Goal: Transaction & Acquisition: Book appointment/travel/reservation

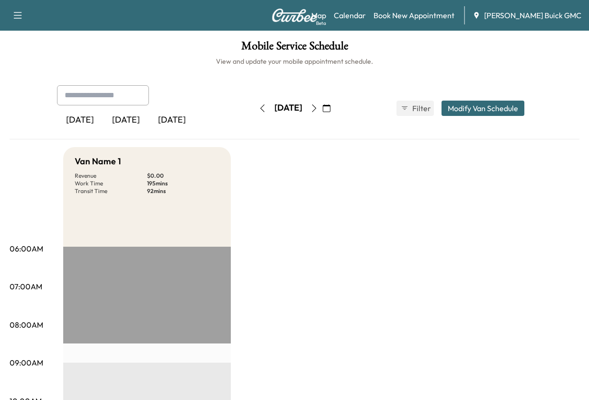
click at [136, 131] on div "[DATE]" at bounding box center [126, 120] width 46 height 22
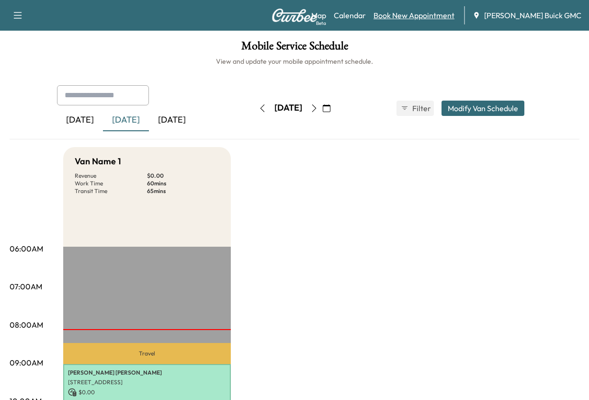
click at [401, 21] on link "Book New Appointment" at bounding box center [413, 15] width 81 height 11
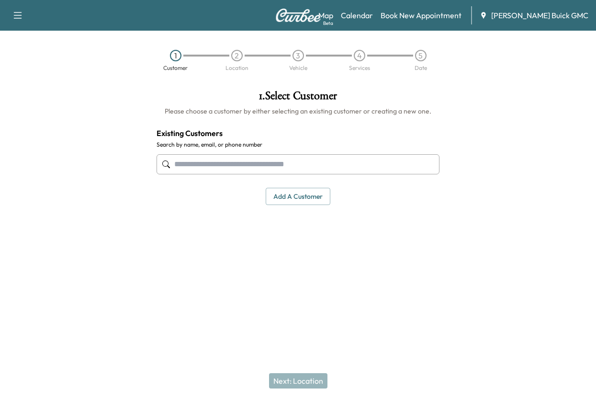
click at [185, 174] on input "text" at bounding box center [298, 164] width 283 height 20
click at [277, 205] on button "Add a customer" at bounding box center [298, 197] width 65 height 18
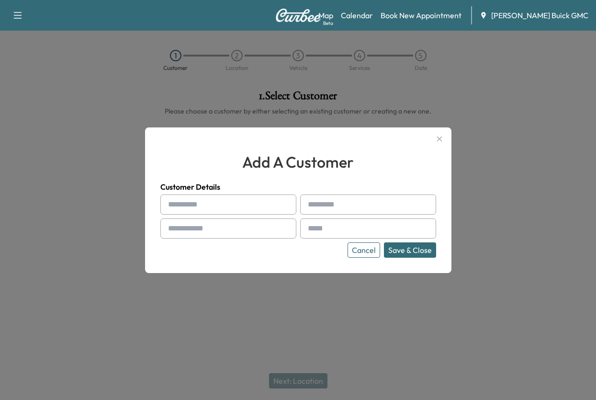
click at [210, 201] on input "text" at bounding box center [228, 204] width 136 height 20
type input "*****"
type input "*********"
click at [217, 237] on input "text" at bounding box center [228, 228] width 136 height 20
type input "**********"
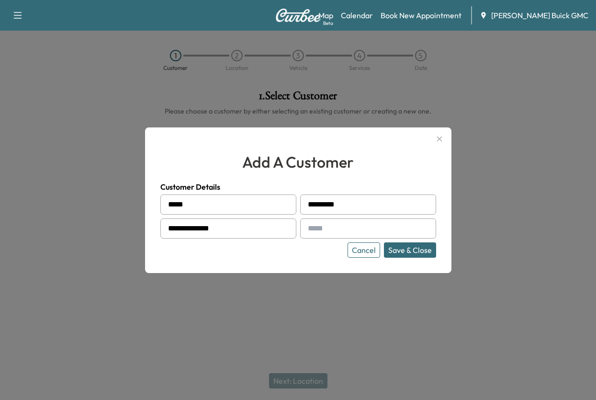
click at [321, 237] on input "text" at bounding box center [368, 228] width 136 height 20
type input "**********"
click at [403, 248] on button "Save & Close" at bounding box center [410, 249] width 52 height 15
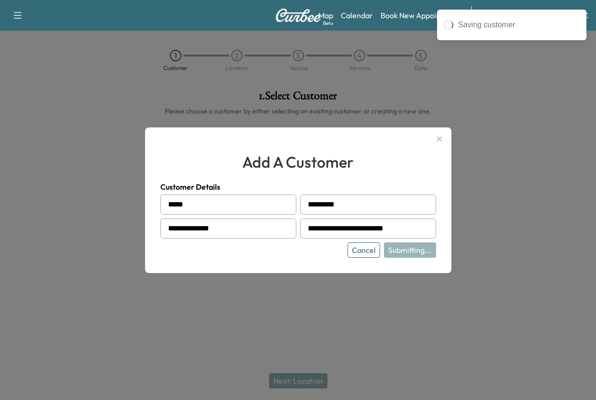
type input "**********"
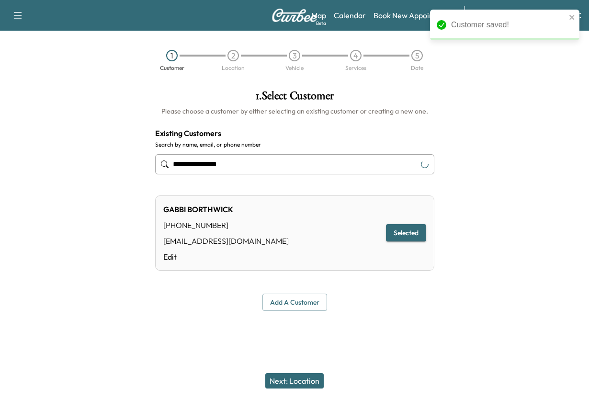
click at [394, 242] on button "Selected" at bounding box center [406, 233] width 40 height 18
click at [304, 373] on button "Next: Location" at bounding box center [294, 380] width 58 height 15
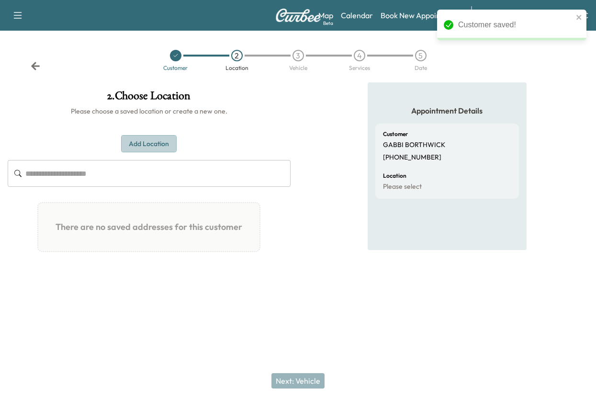
click at [151, 153] on button "Add Location" at bounding box center [149, 144] width 56 height 18
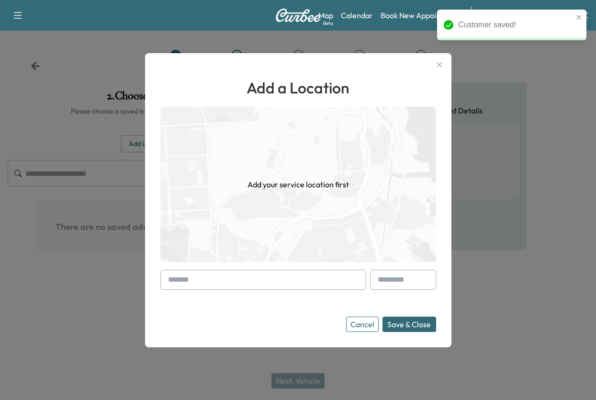
click at [204, 283] on input "text" at bounding box center [263, 280] width 206 height 20
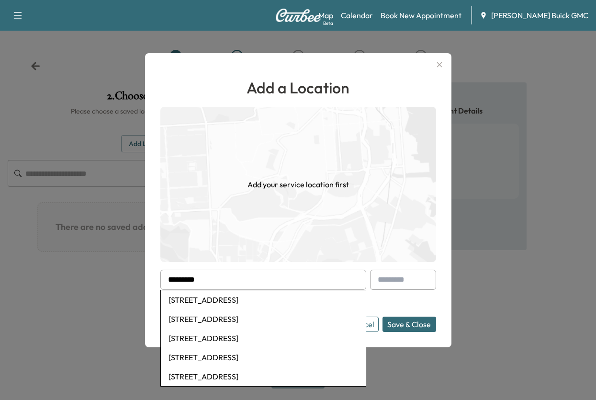
click at [215, 300] on li "[STREET_ADDRESS]" at bounding box center [263, 299] width 205 height 19
type input "**********"
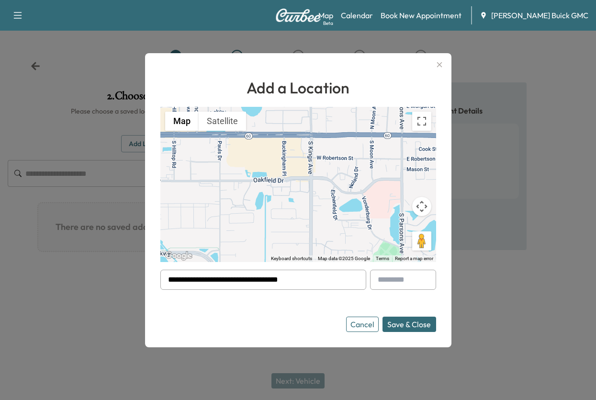
click at [392, 323] on button "Save & Close" at bounding box center [410, 323] width 54 height 15
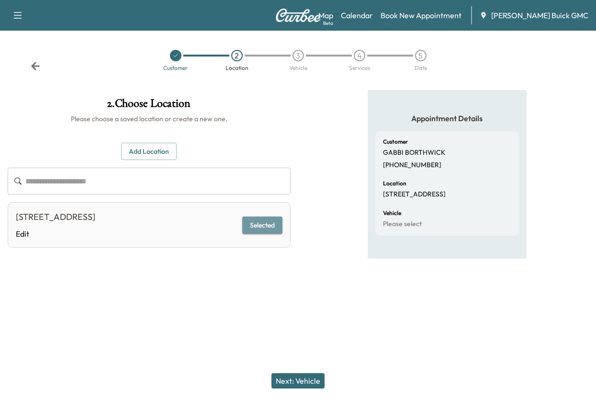
click at [253, 234] on button "Selected" at bounding box center [262, 225] width 40 height 18
click at [284, 375] on button "Next: Vehicle" at bounding box center [297, 380] width 53 height 15
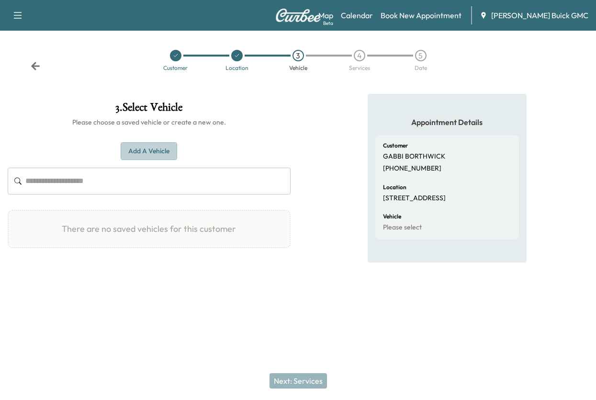
click at [154, 160] on button "Add a Vehicle" at bounding box center [149, 151] width 56 height 18
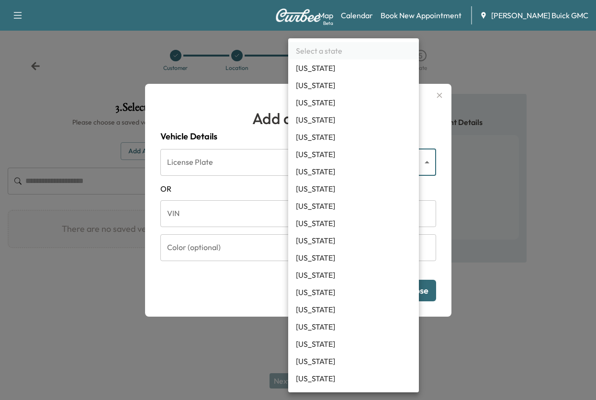
click at [410, 152] on body "Support Log Out Map Beta Calendar Book New Appointment [PERSON_NAME] Buick GMC …" at bounding box center [298, 200] width 596 height 400
click at [323, 266] on li "[US_STATE]" at bounding box center [353, 257] width 131 height 17
type input "**"
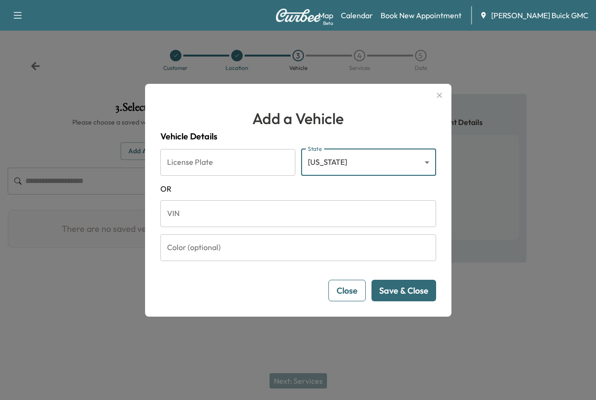
click at [194, 216] on input "VIN" at bounding box center [298, 213] width 276 height 27
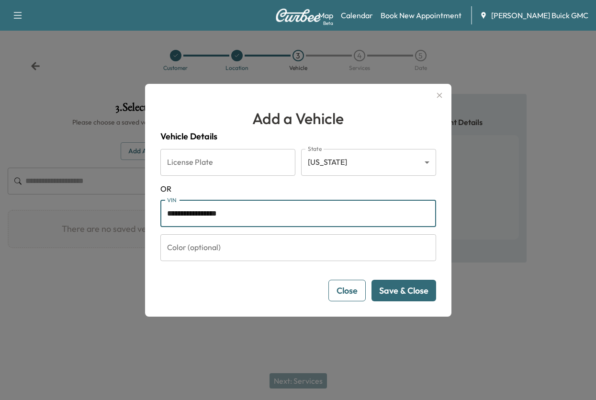
type input "**********"
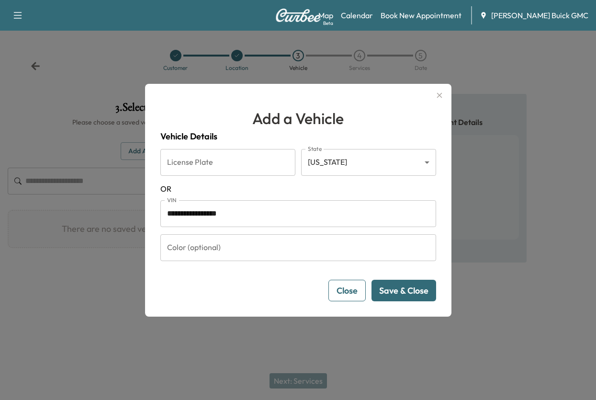
click at [392, 300] on button "Save & Close" at bounding box center [404, 291] width 65 height 22
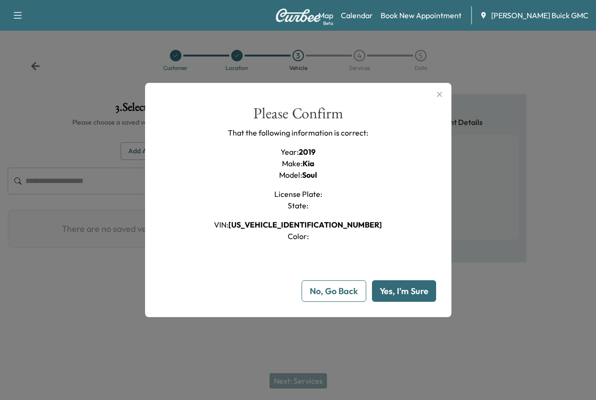
click at [392, 302] on button "Yes, I'm Sure" at bounding box center [404, 291] width 64 height 22
type input "**"
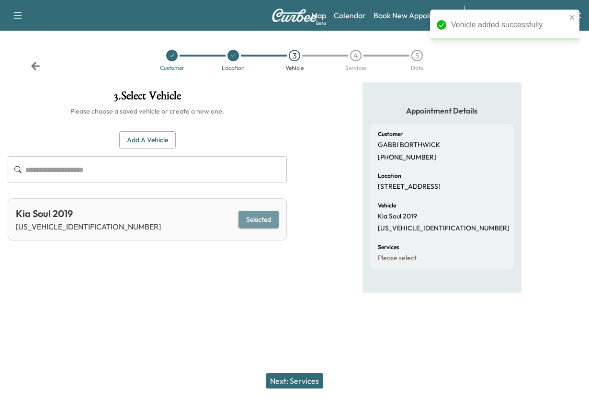
click at [241, 228] on button "Selected" at bounding box center [258, 220] width 40 height 18
click at [287, 376] on button "Next: Services" at bounding box center [294, 380] width 57 height 15
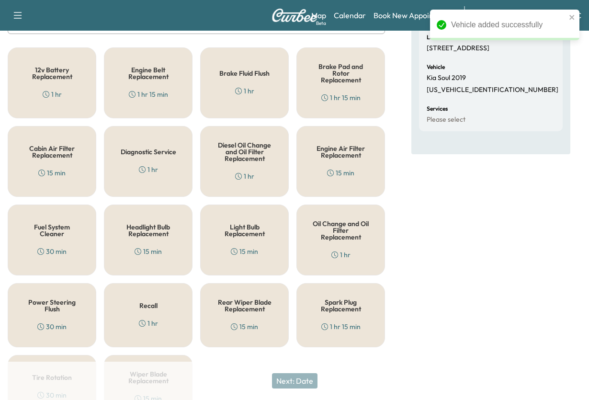
scroll to position [192, 0]
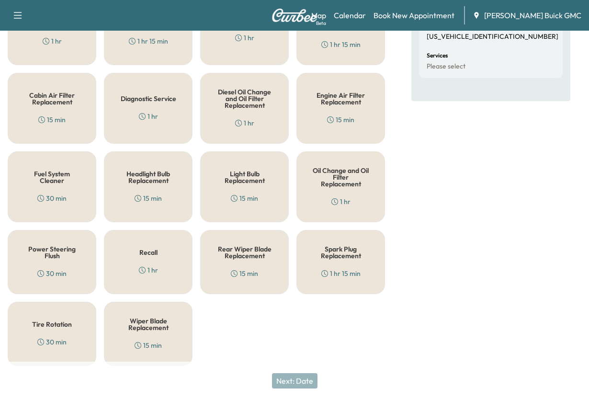
click at [328, 187] on h5 "Oil Change and Oil Filter Replacement" at bounding box center [340, 177] width 57 height 20
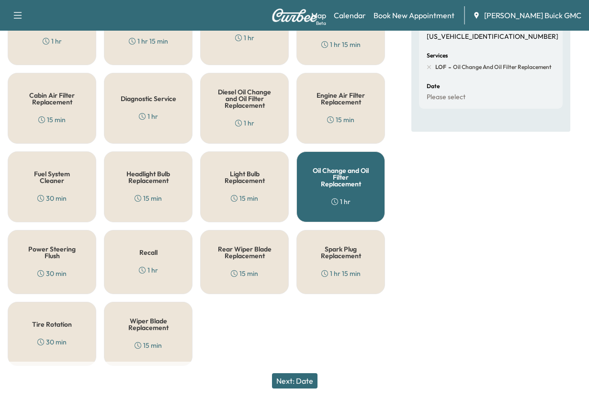
click at [283, 373] on button "Next: Date" at bounding box center [294, 380] width 45 height 15
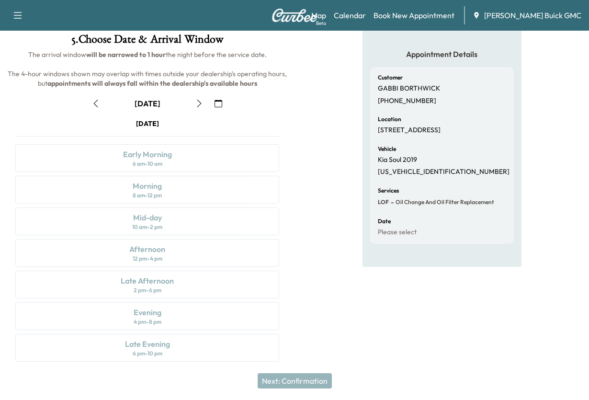
scroll to position [48, 0]
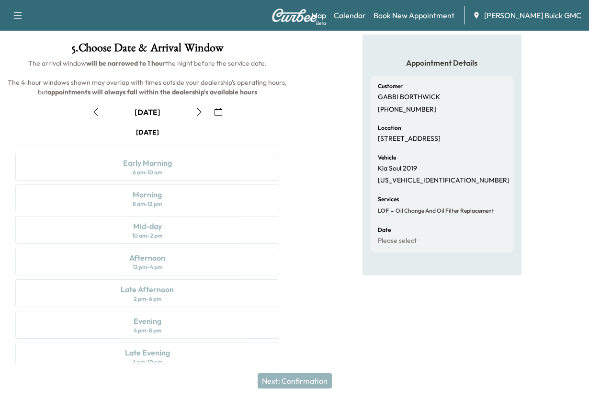
click at [97, 116] on icon "button" at bounding box center [95, 112] width 4 height 8
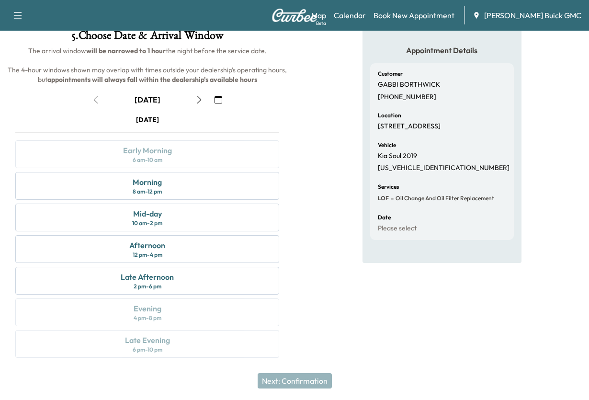
scroll to position [144, 0]
click at [147, 219] on div "Mid-day" at bounding box center [147, 213] width 29 height 11
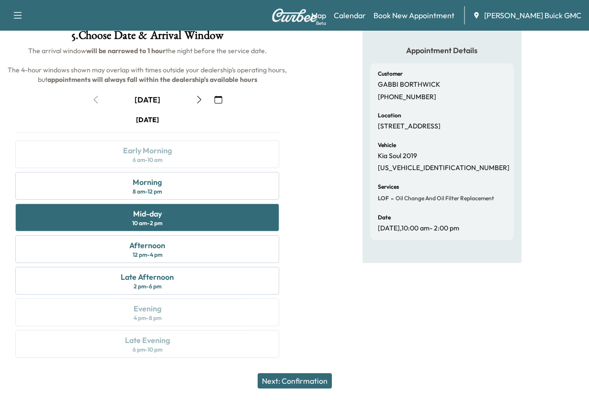
click at [288, 373] on button "Next: Confirmation" at bounding box center [295, 380] width 74 height 15
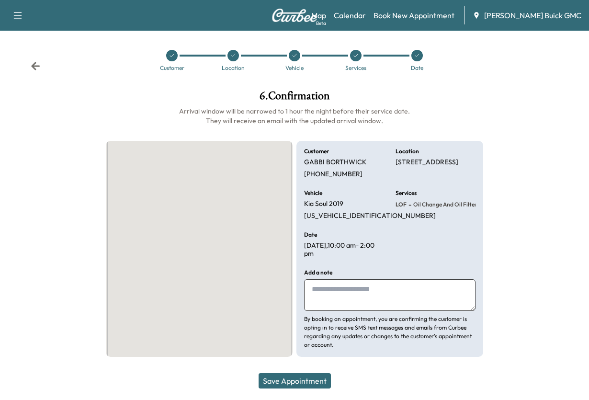
scroll to position [87, 0]
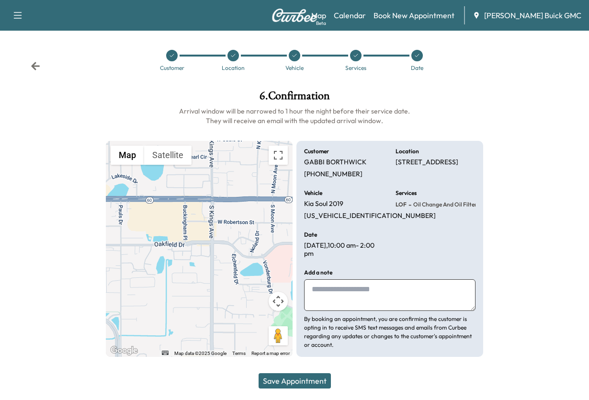
click at [332, 280] on textarea at bounding box center [389, 295] width 171 height 32
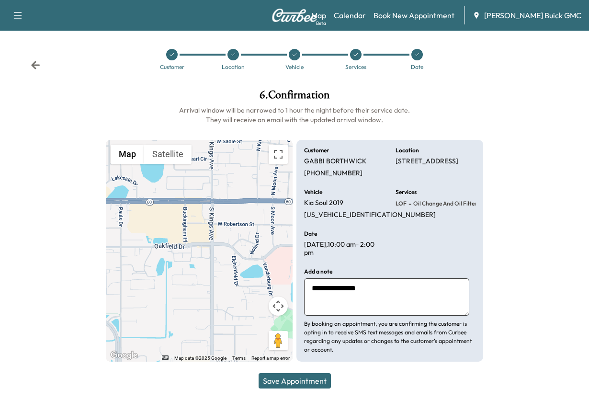
type textarea "**********"
click at [290, 373] on button "Save Appointment" at bounding box center [295, 380] width 72 height 15
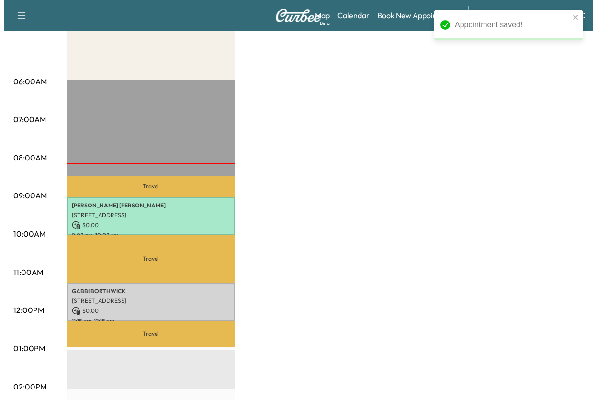
scroll to position [192, 0]
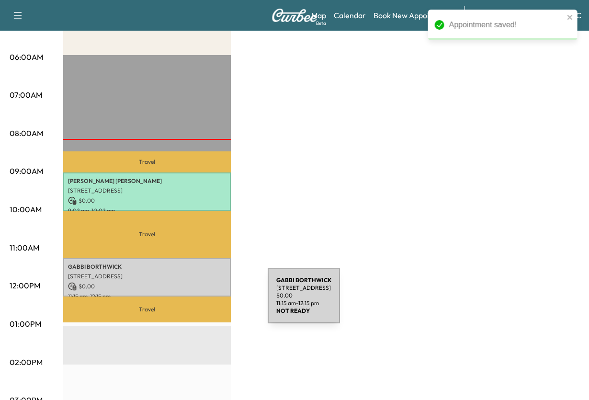
click at [196, 297] on div "[PERSON_NAME] [STREET_ADDRESS] $ 0.00 11:15 am - 12:15 pm" at bounding box center [147, 277] width 168 height 39
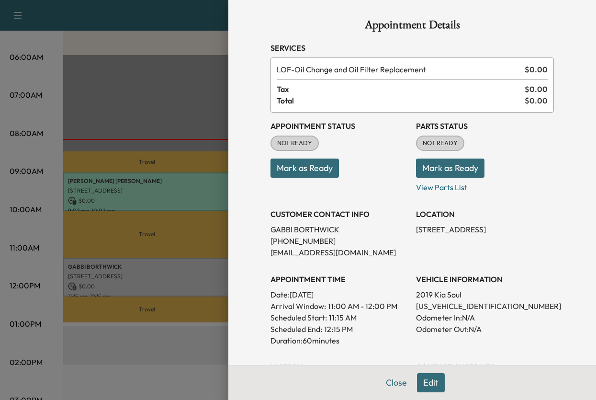
click at [307, 178] on button "Mark as Ready" at bounding box center [305, 167] width 68 height 19
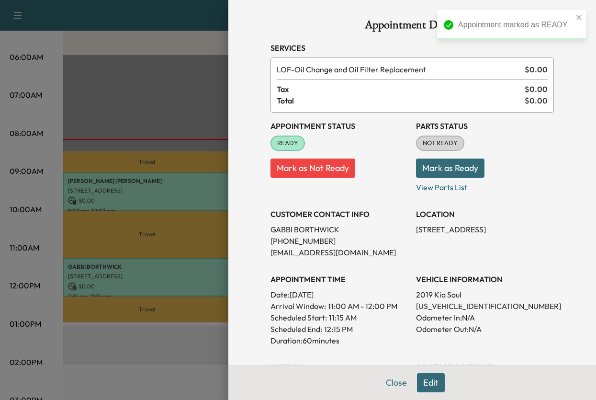
click at [457, 178] on button "Mark as Ready" at bounding box center [450, 167] width 68 height 19
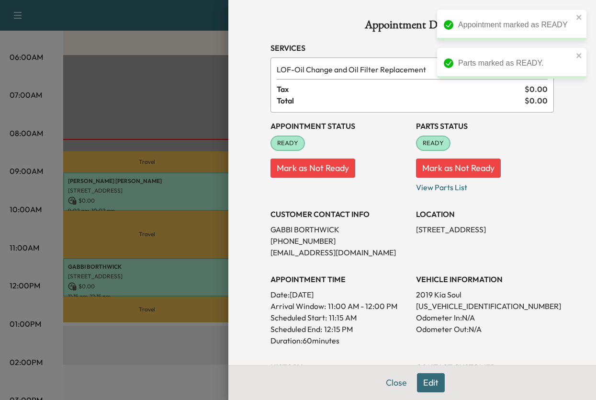
click at [380, 379] on button "Close" at bounding box center [397, 382] width 34 height 19
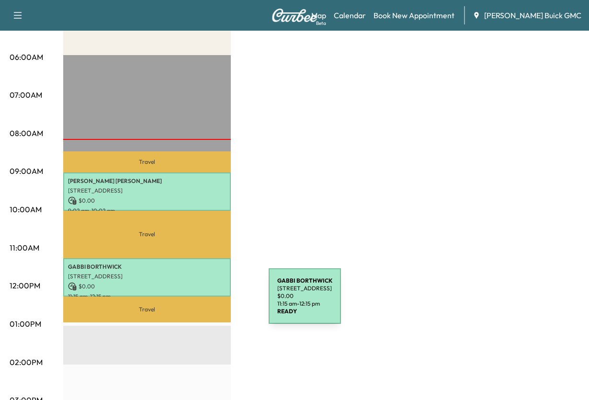
click at [197, 271] on p "[PERSON_NAME]" at bounding box center [147, 267] width 158 height 8
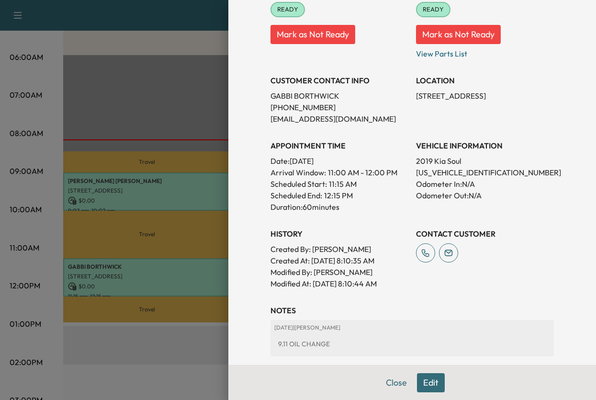
scroll to position [144, 0]
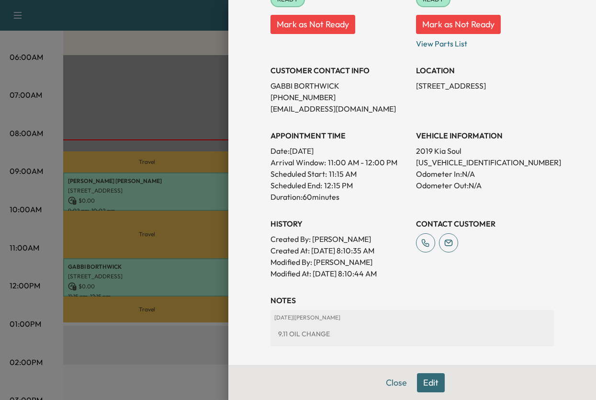
click at [376, 379] on div "Appointment Details Services LOF - Oil Change and Oil Filter Replacement $ 0.00…" at bounding box center [412, 133] width 306 height 555
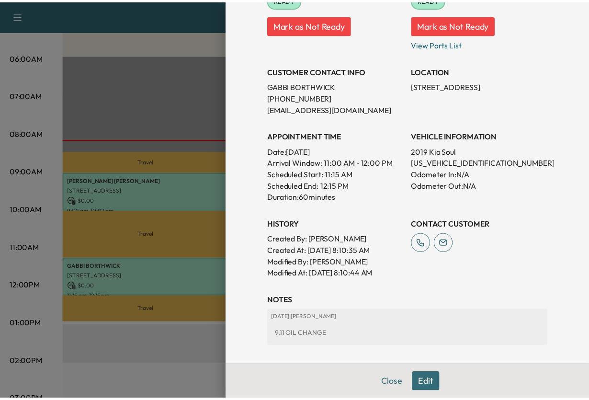
scroll to position [0, 0]
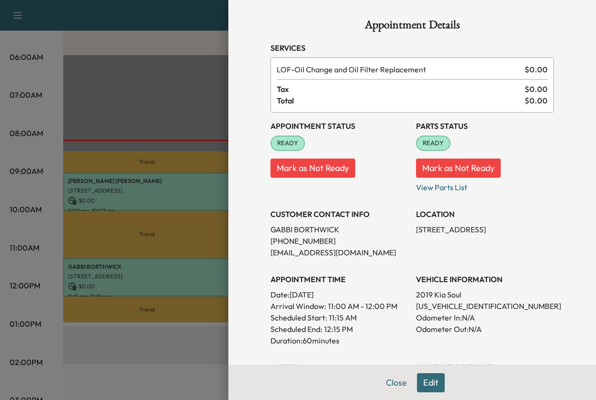
click at [380, 379] on button "Close" at bounding box center [397, 382] width 34 height 19
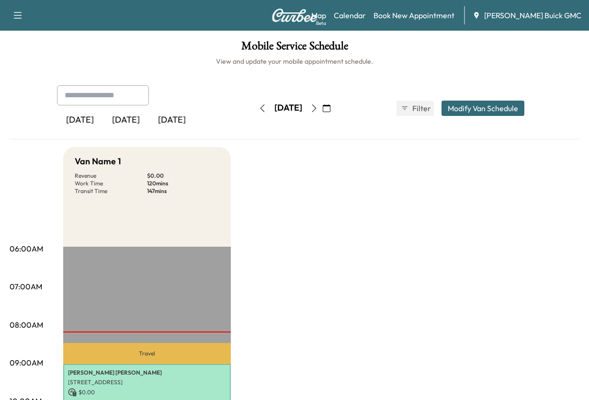
click at [145, 131] on div "[DATE]" at bounding box center [126, 120] width 46 height 22
